Goal: Navigation & Orientation: Find specific page/section

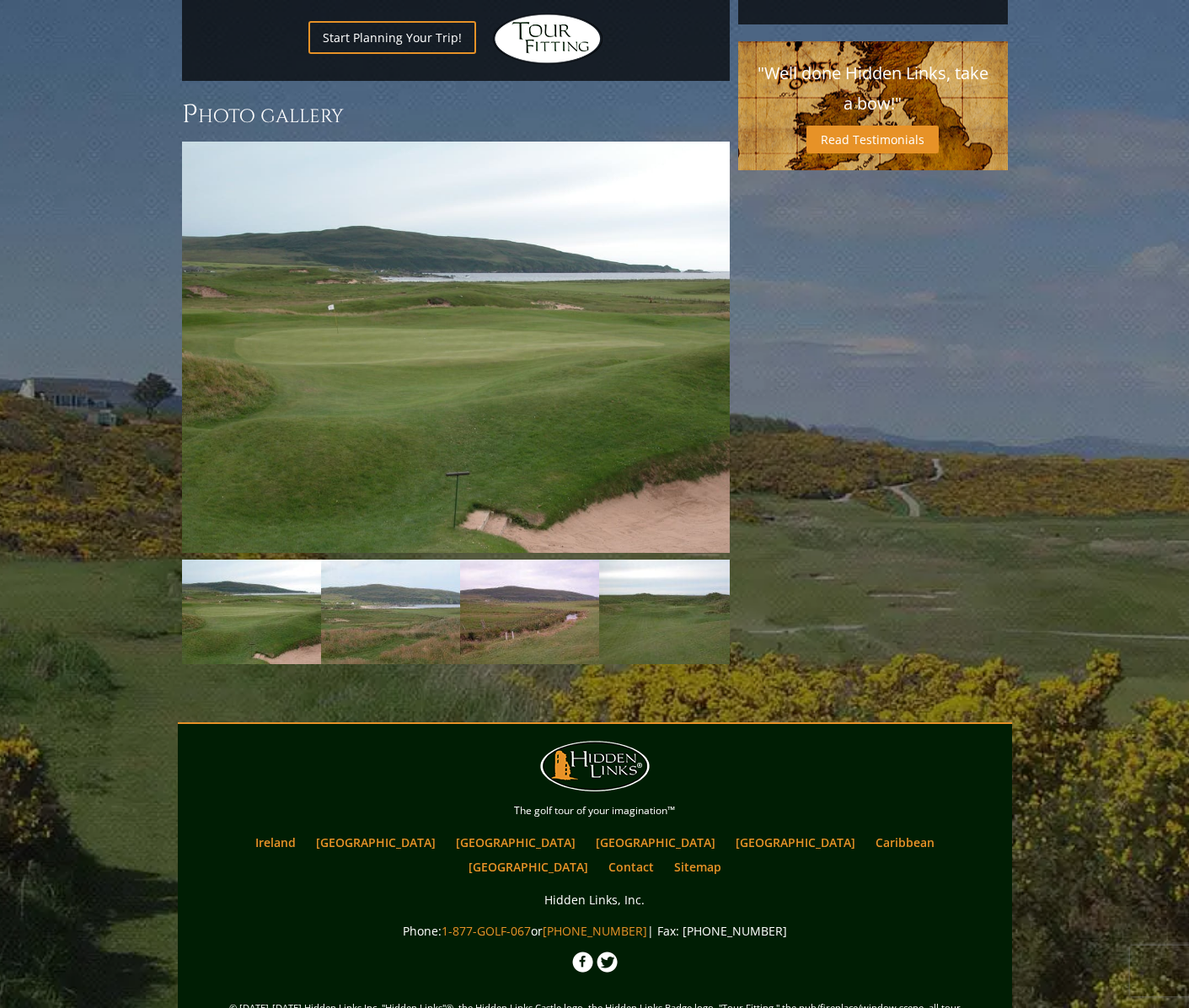
scroll to position [1306, 0]
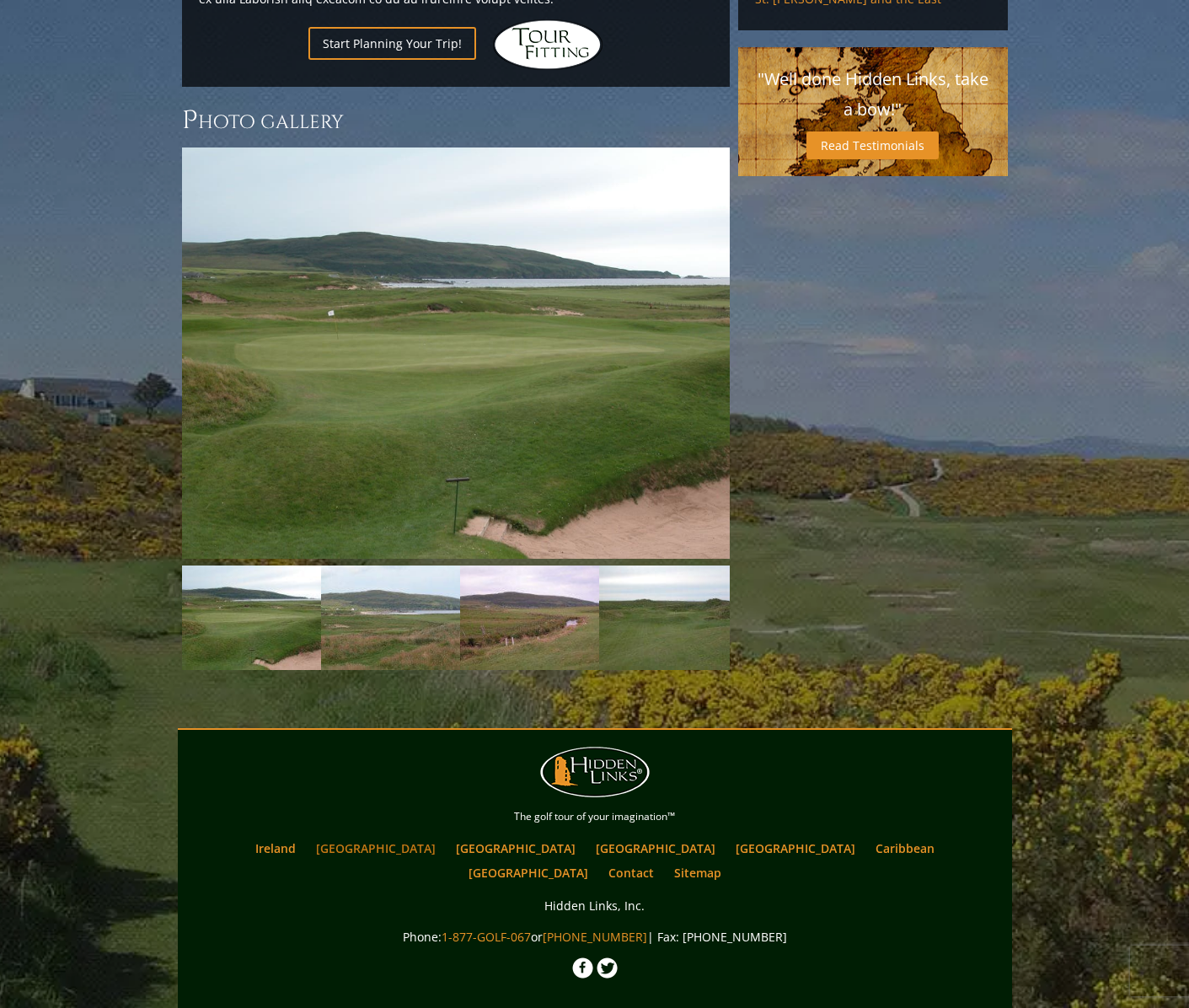
click at [427, 836] on link "[GEOGRAPHIC_DATA]" at bounding box center [375, 848] width 136 height 24
